Goal: Task Accomplishment & Management: Manage account settings

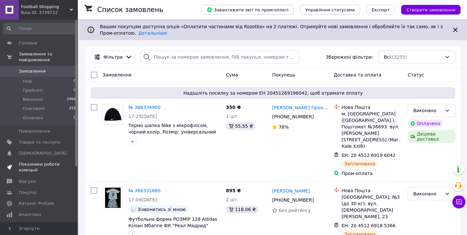
click at [38, 165] on span "Показники роботи компанії" at bounding box center [39, 168] width 41 height 12
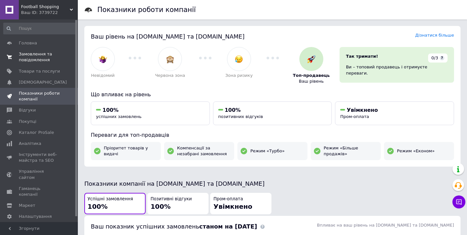
click at [27, 55] on span "Замовлення та повідомлення" at bounding box center [39, 57] width 41 height 12
